Goal: Obtain resource: Obtain resource

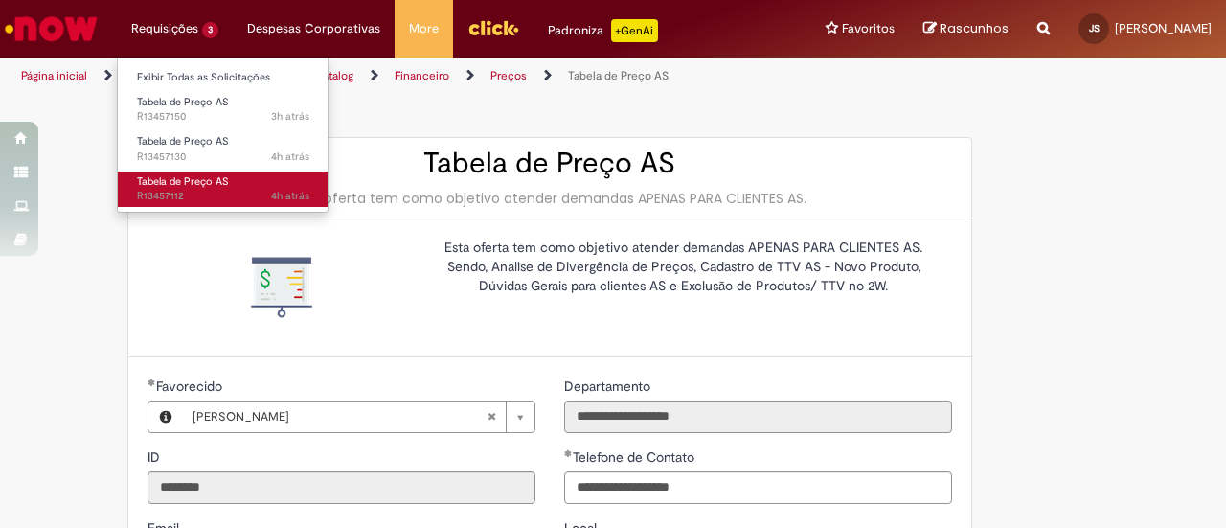
drag, startPoint x: 0, startPoint y: 0, endPoint x: 175, endPoint y: 179, distance: 250.6
click at [175, 179] on span "Tabela de Preço AS" at bounding box center [183, 181] width 92 height 14
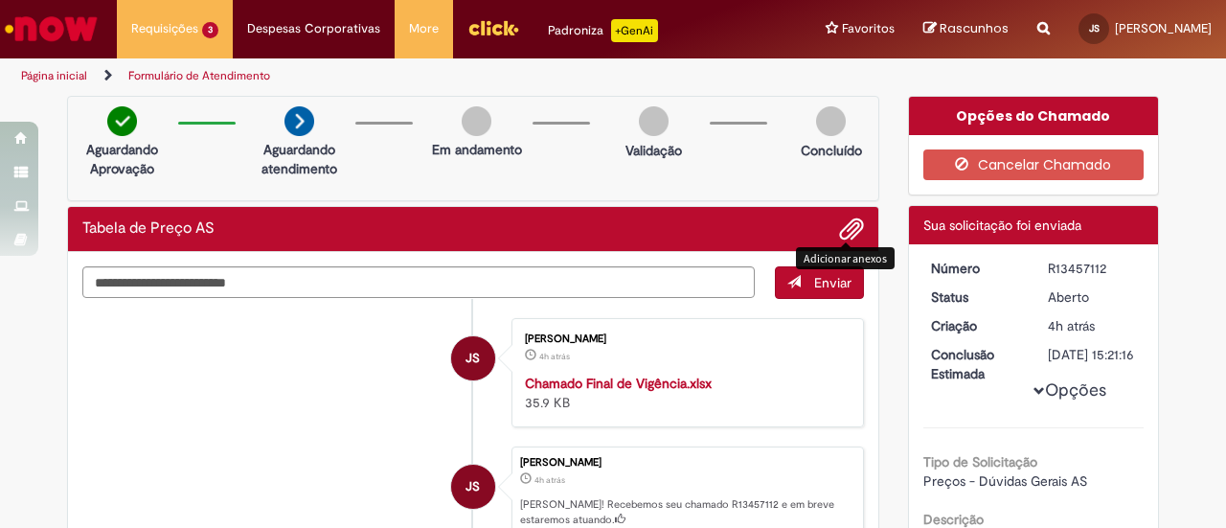
click at [840, 231] on span "Adicionar anexos" at bounding box center [851, 229] width 23 height 23
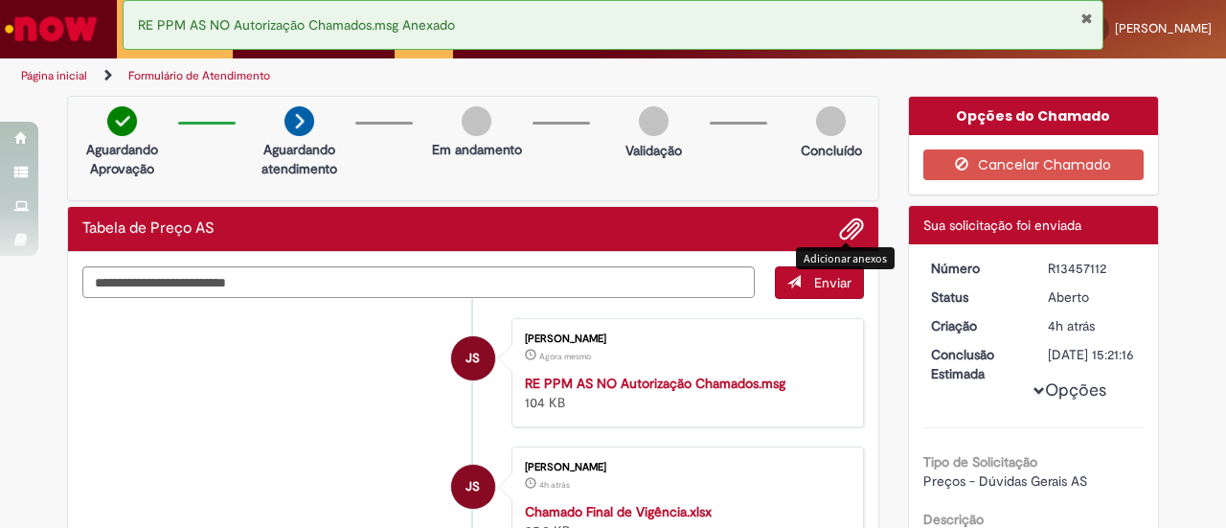
click at [206, 362] on li "JS [PERSON_NAME] Agora mesmo Agora mesmo RE PPM AS NO Autorização Chamados.msg …" at bounding box center [473, 372] width 782 height 109
click at [1083, 22] on button "Fechar Notificação" at bounding box center [1086, 18] width 12 height 15
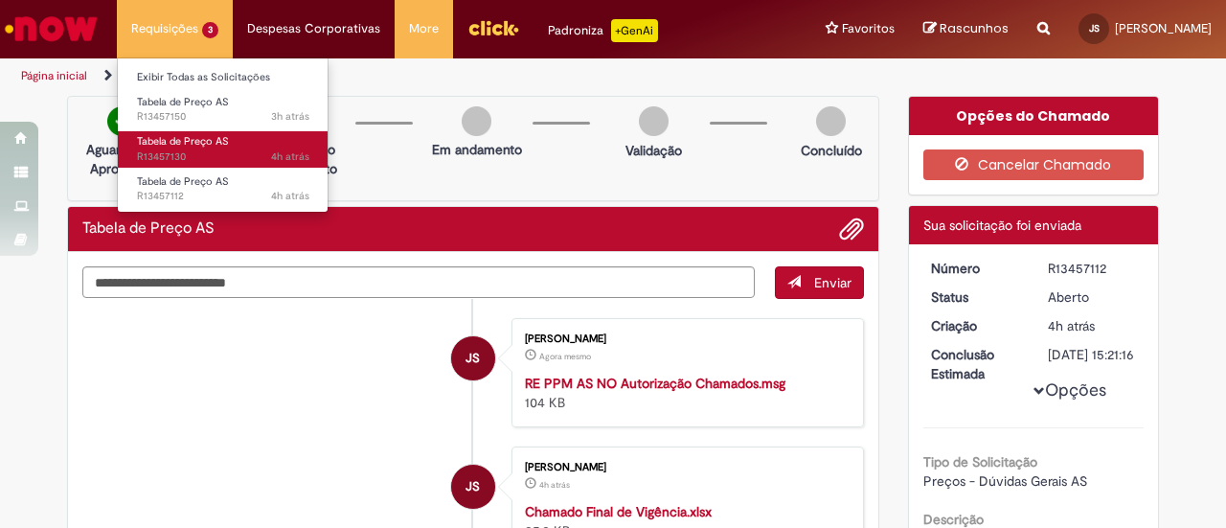
click at [179, 166] on ul "Exibir Todas as Solicitações Tabela de Preço AS 3h atrás 3 horas atrás R1345715…" at bounding box center [223, 134] width 212 height 155
click at [223, 136] on span "Tabela de Preço AS" at bounding box center [183, 141] width 92 height 14
click at [174, 162] on span "4h atrás 4 horas atrás R13457130" at bounding box center [223, 156] width 172 height 15
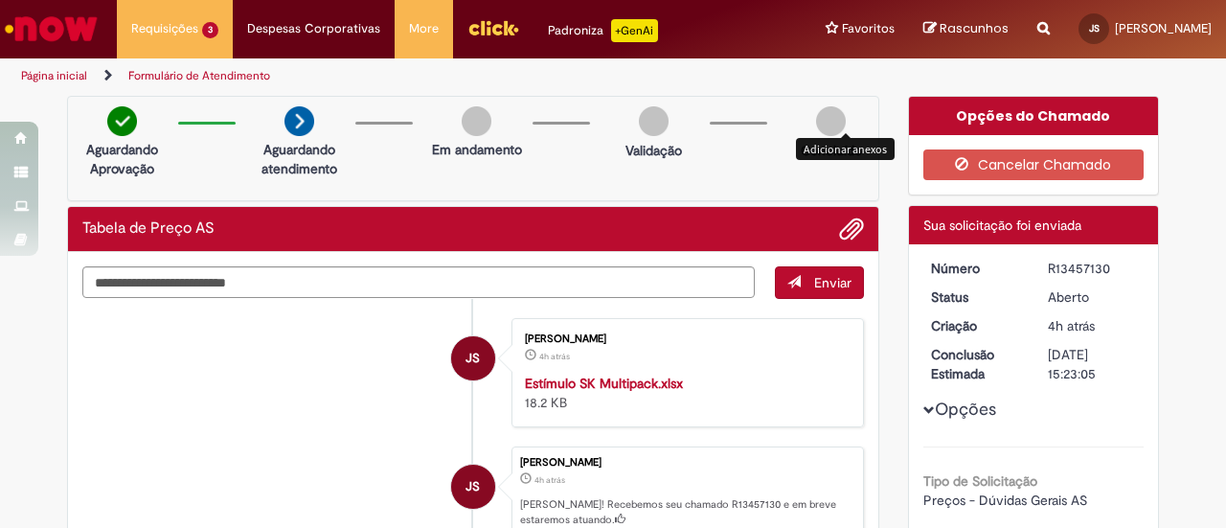
click at [837, 125] on img at bounding box center [831, 121] width 30 height 30
click at [845, 212] on div "Tabela de Preço AS" at bounding box center [473, 229] width 810 height 45
click at [849, 227] on span "Adicionar anexos" at bounding box center [851, 229] width 23 height 23
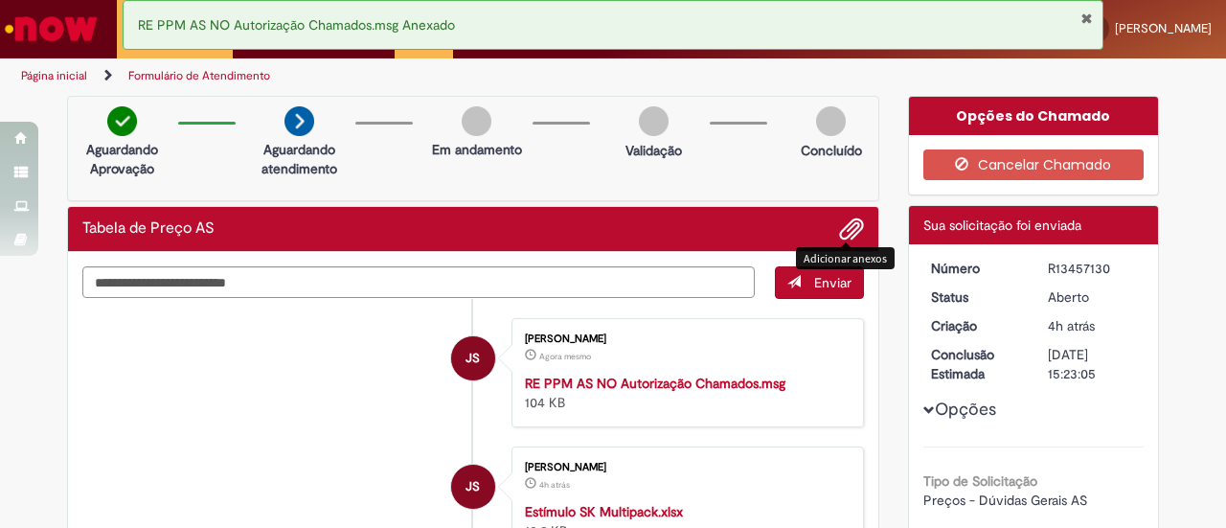
click at [1088, 22] on button "Fechar Notificação" at bounding box center [1086, 18] width 12 height 15
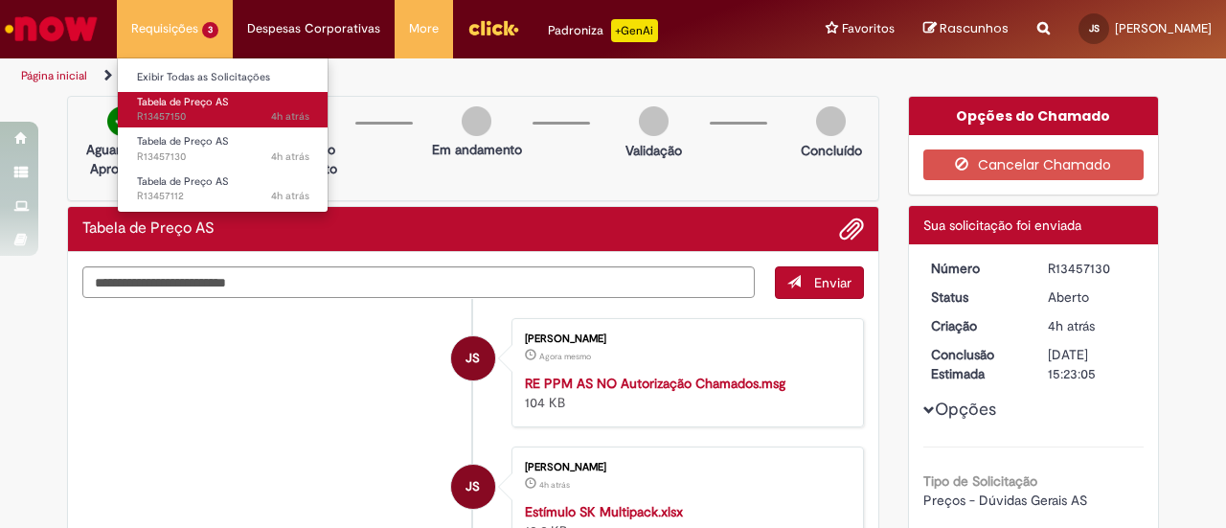
click at [187, 110] on span "4h atrás 4 horas atrás R13457150" at bounding box center [223, 116] width 172 height 15
